Goal: Task Accomplishment & Management: Manage account settings

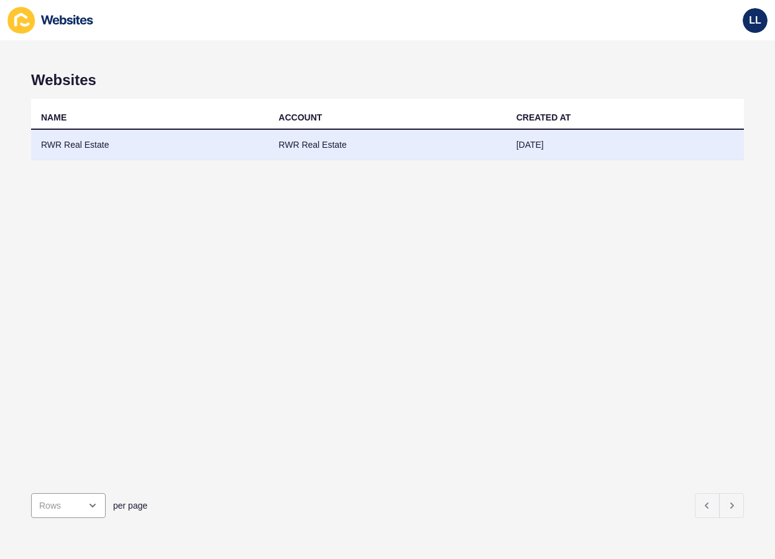
click at [75, 145] on td "RWR Real Estate" at bounding box center [149, 145] width 237 height 30
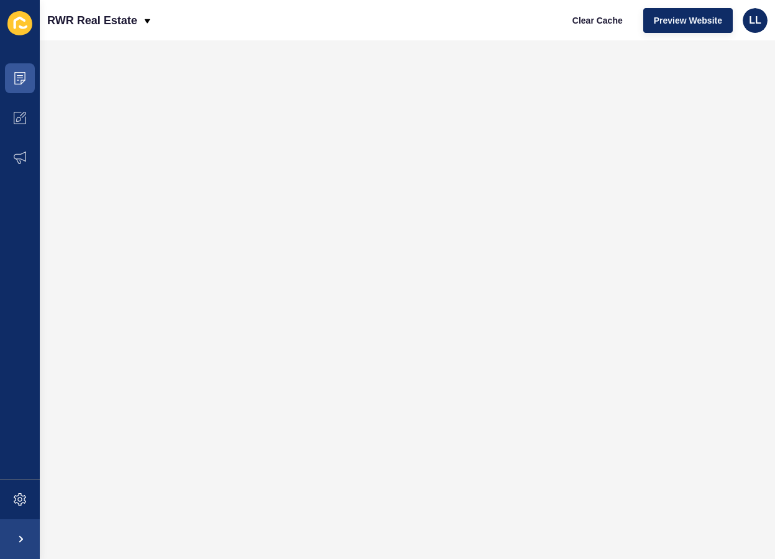
click at [22, 77] on icon at bounding box center [20, 78] width 12 height 12
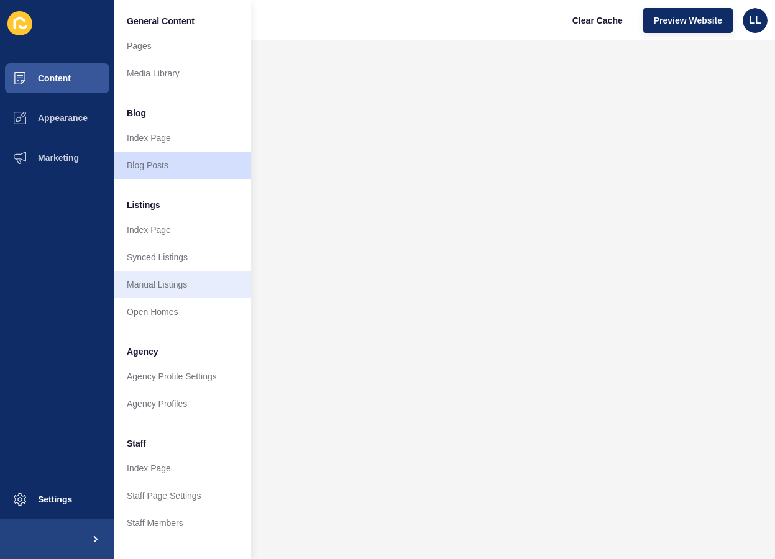
click at [143, 283] on link "Manual Listings" at bounding box center [182, 284] width 137 height 27
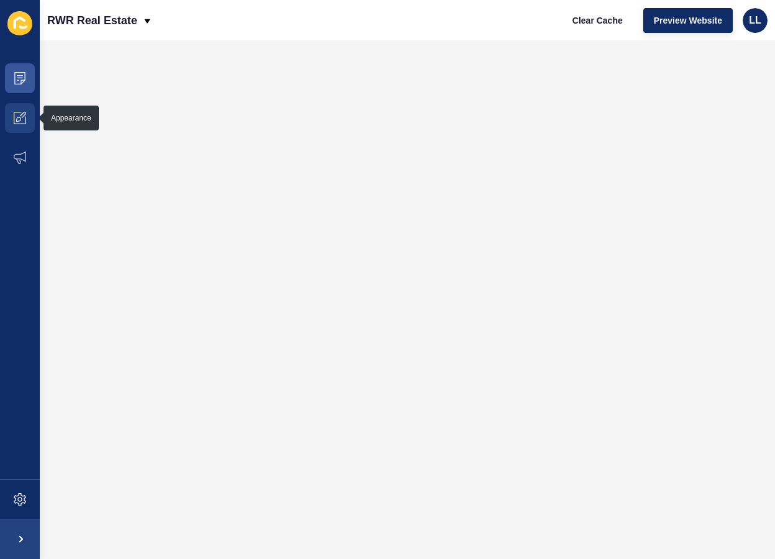
click at [22, 119] on icon at bounding box center [20, 118] width 12 height 12
click at [691, 19] on span "Preview Website" at bounding box center [687, 20] width 68 height 12
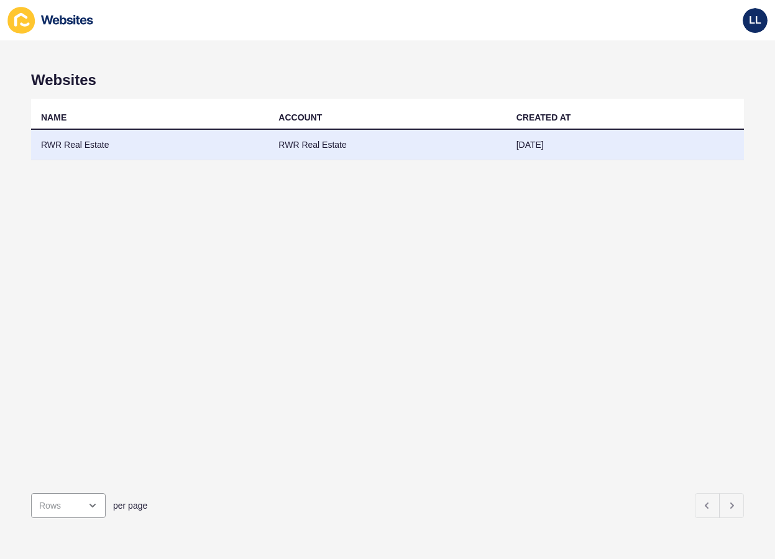
click at [60, 142] on td "RWR Real Estate" at bounding box center [149, 145] width 237 height 30
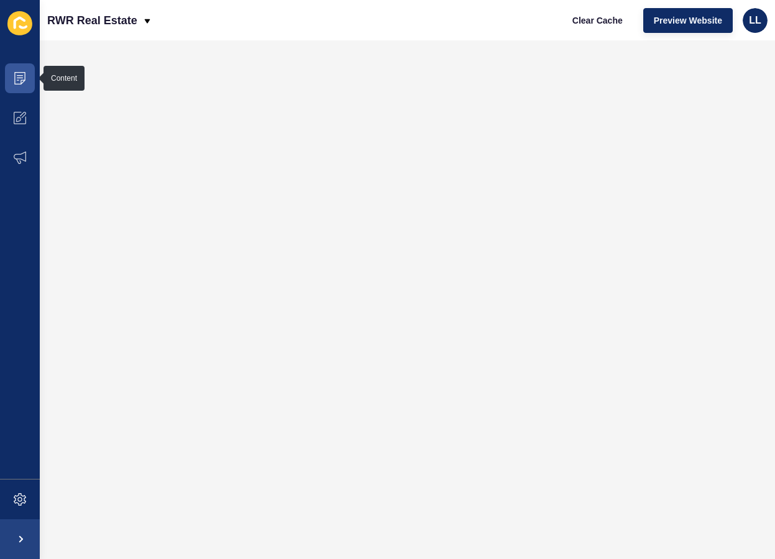
click at [19, 78] on icon at bounding box center [20, 78] width 12 height 12
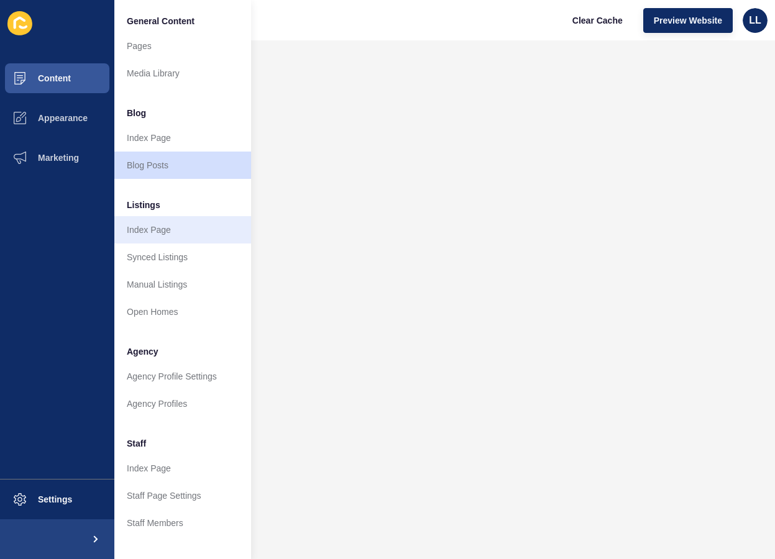
click at [149, 227] on link "Index Page" at bounding box center [182, 229] width 137 height 27
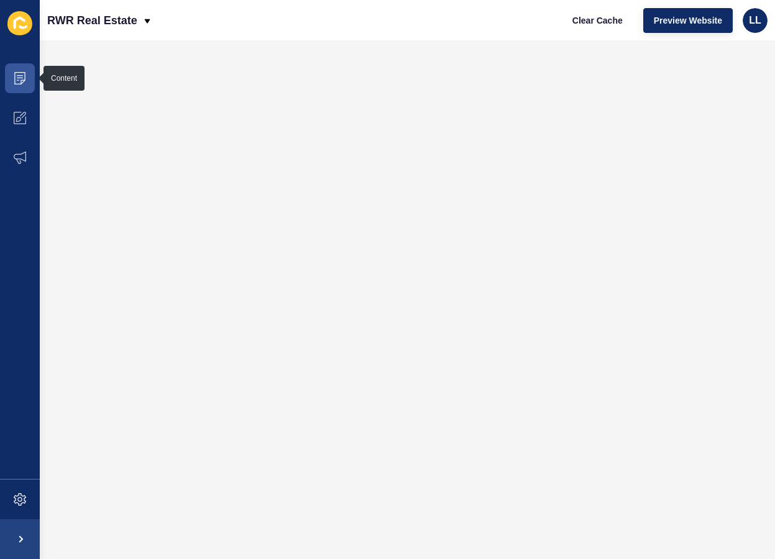
click at [19, 77] on icon at bounding box center [20, 78] width 12 height 12
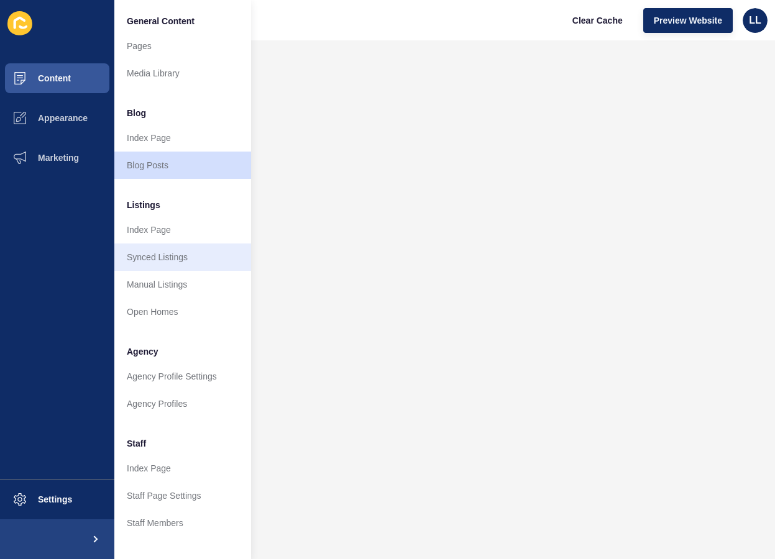
click at [156, 256] on link "Synced Listings" at bounding box center [182, 256] width 137 height 27
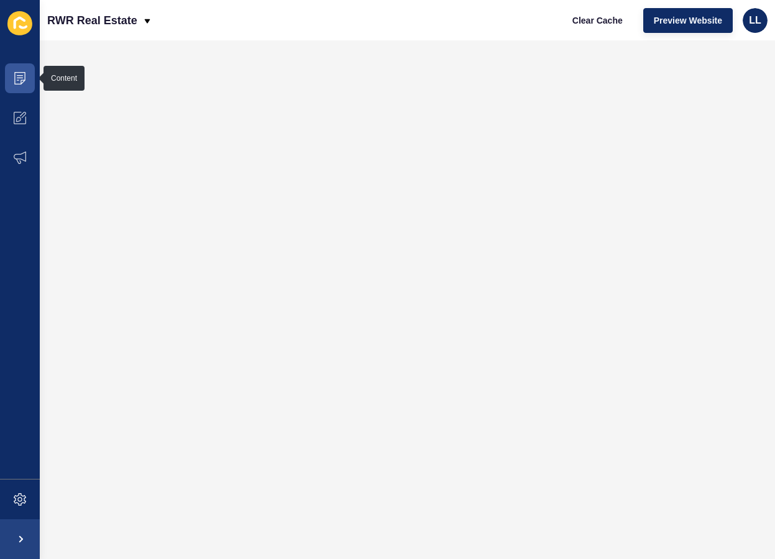
click at [20, 76] on icon at bounding box center [20, 78] width 12 height 12
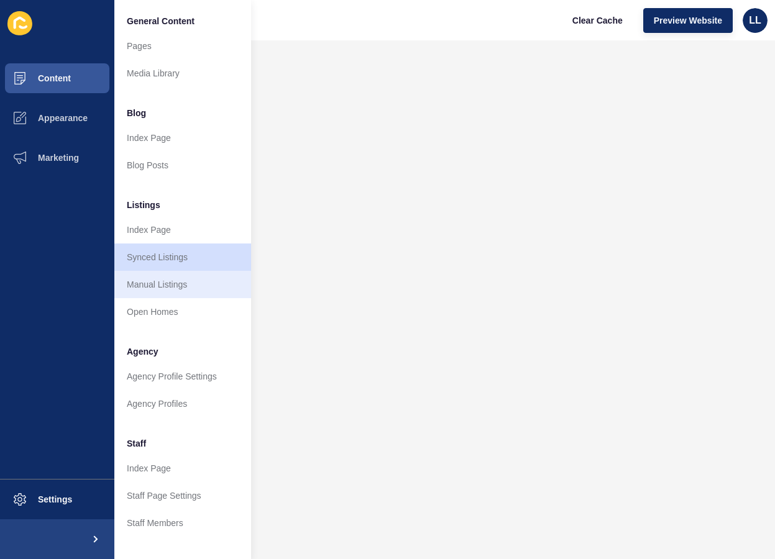
click at [148, 282] on link "Manual Listings" at bounding box center [182, 284] width 137 height 27
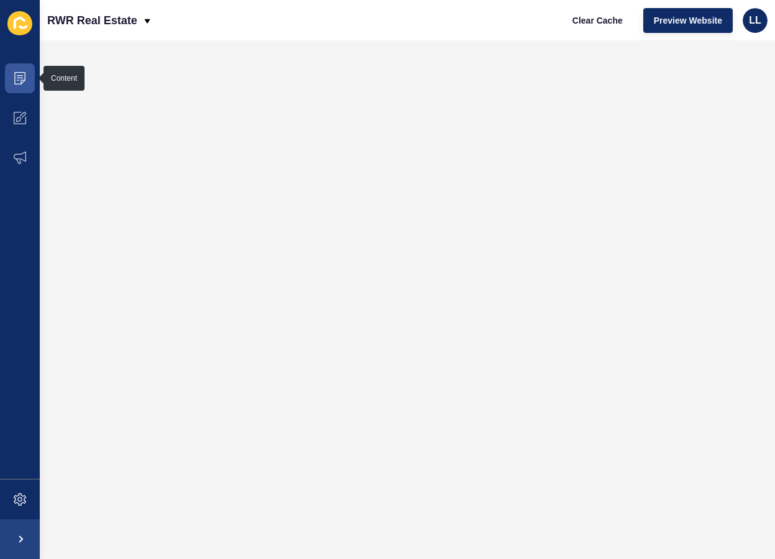
click at [19, 76] on icon at bounding box center [20, 78] width 12 height 12
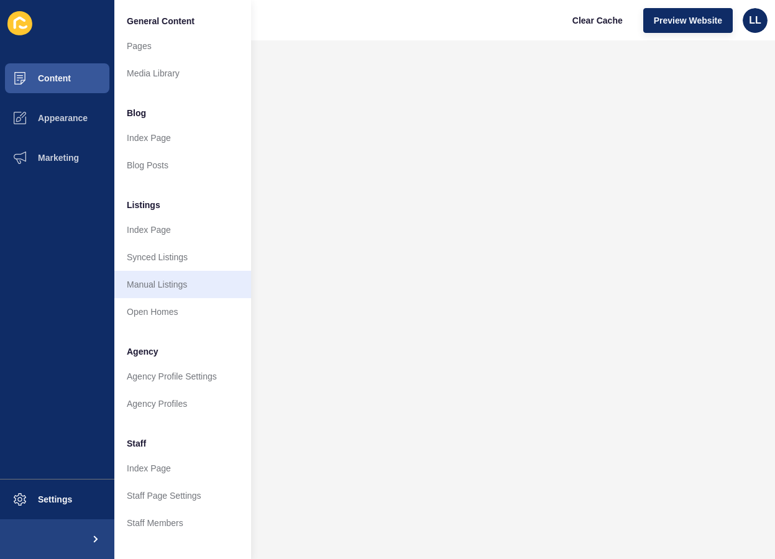
click at [152, 280] on link "Manual Listings" at bounding box center [182, 284] width 137 height 27
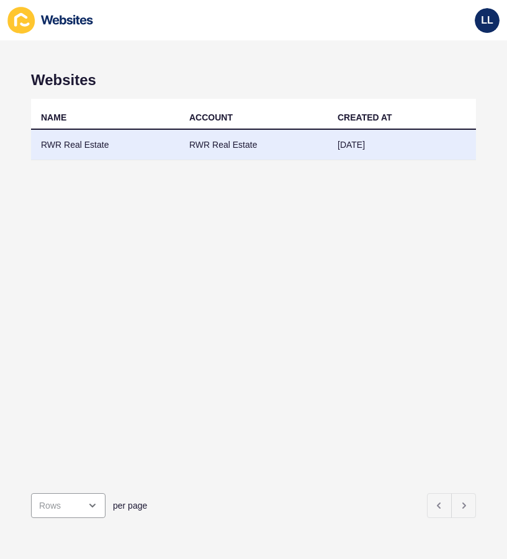
click at [80, 145] on td "RWR Real Estate" at bounding box center [105, 145] width 148 height 30
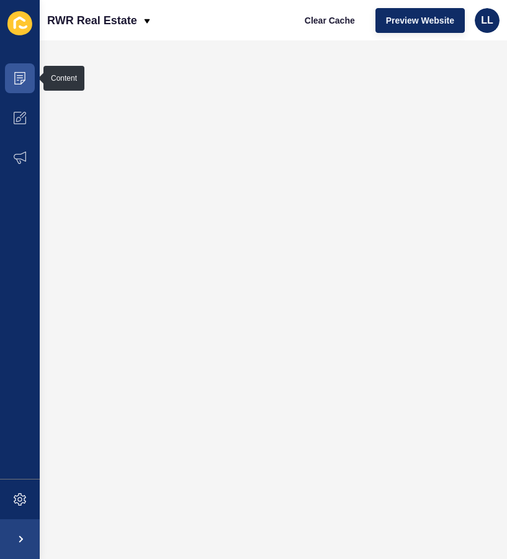
click at [20, 73] on icon at bounding box center [19, 78] width 11 height 12
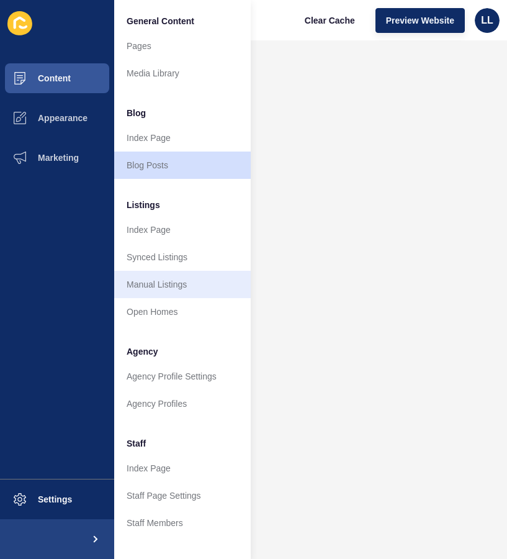
click at [156, 283] on link "Manual Listings" at bounding box center [182, 284] width 137 height 27
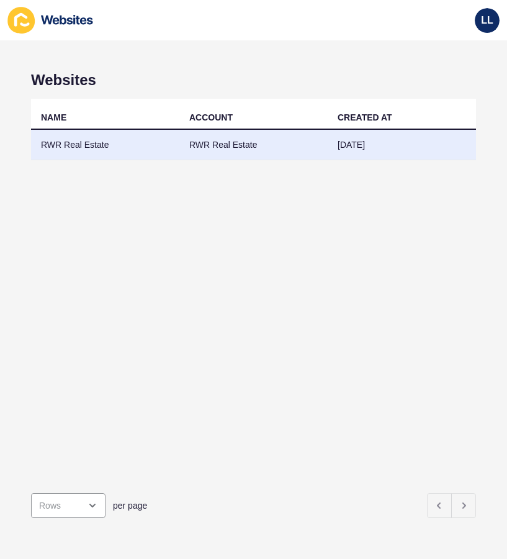
click at [59, 145] on td "RWR Real Estate" at bounding box center [105, 145] width 148 height 30
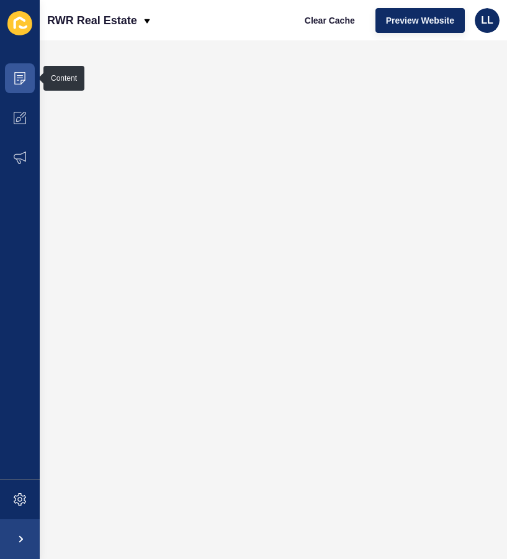
click at [19, 75] on icon at bounding box center [20, 78] width 12 height 12
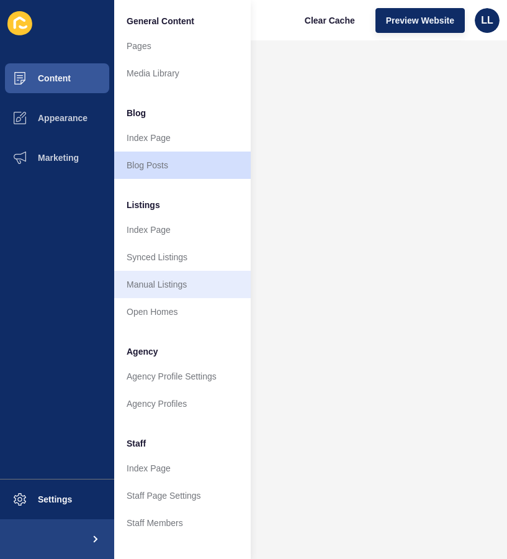
click at [145, 283] on link "Manual Listings" at bounding box center [182, 284] width 137 height 27
